Goal: Task Accomplishment & Management: Use online tool/utility

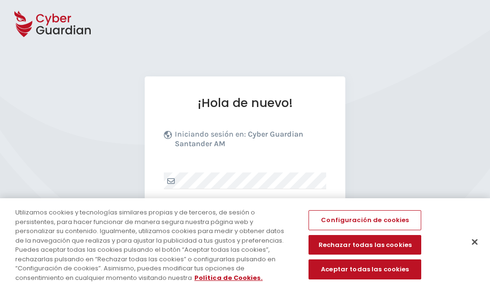
click at [262, 149] on p "Iniciando sesión en: Cyber Guardian Santander AM" at bounding box center [249, 141] width 149 height 24
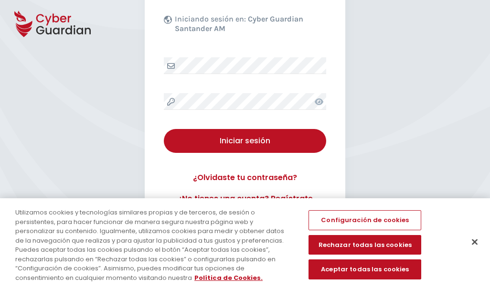
scroll to position [37, 0]
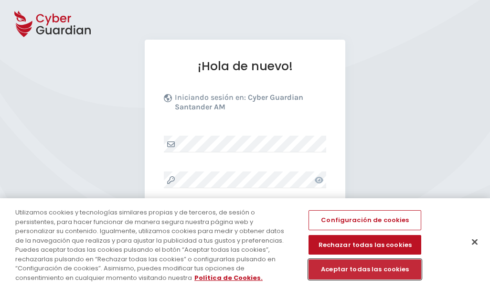
click at [379, 269] on button "Aceptar todas las cookies" at bounding box center [365, 269] width 113 height 20
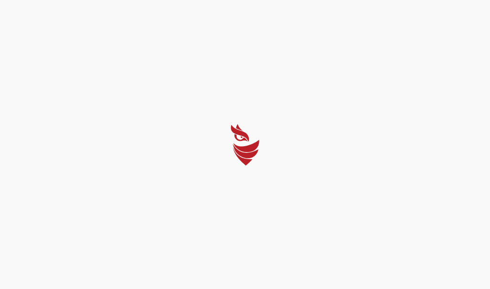
scroll to position [0, 0]
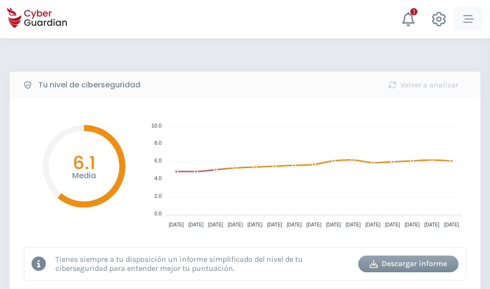
click at [469, 19] on icon "button" at bounding box center [469, 19] width 11 height 8
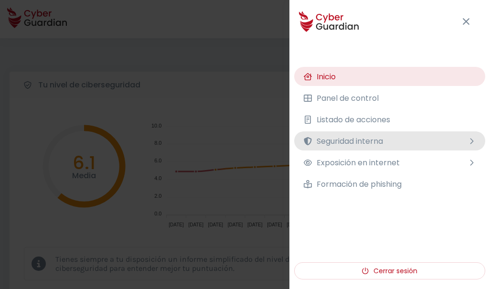
click at [363, 139] on span "Seguridad interna" at bounding box center [350, 141] width 66 height 12
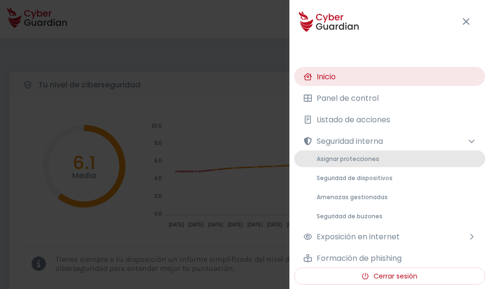
click at [365, 160] on span "Asignar protecciones" at bounding box center [348, 159] width 63 height 8
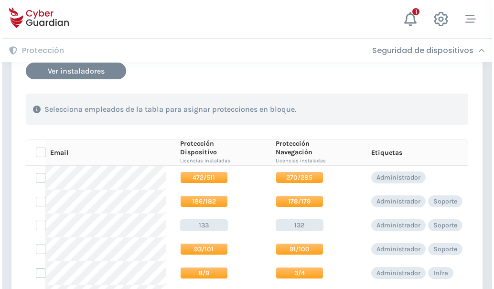
scroll to position [191, 0]
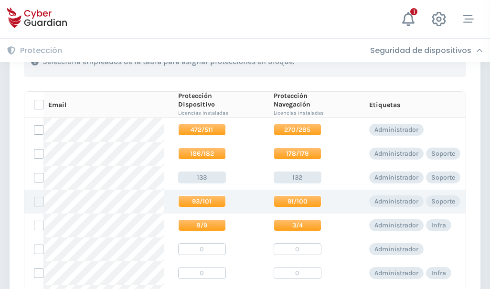
click at [194, 202] on span "93/101" at bounding box center [202, 201] width 48 height 12
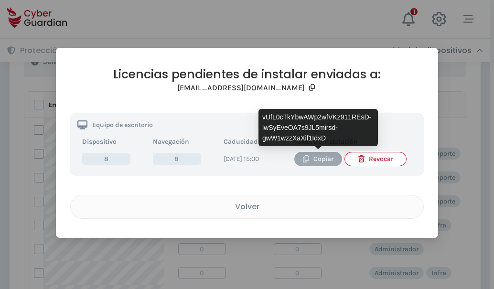
click at [315, 161] on div "Copiar" at bounding box center [318, 159] width 33 height 11
